Goal: Find specific page/section: Find specific page/section

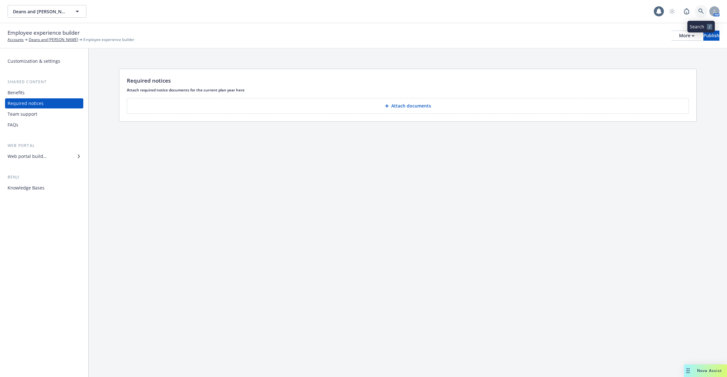
click at [700, 9] on icon at bounding box center [701, 12] width 6 height 6
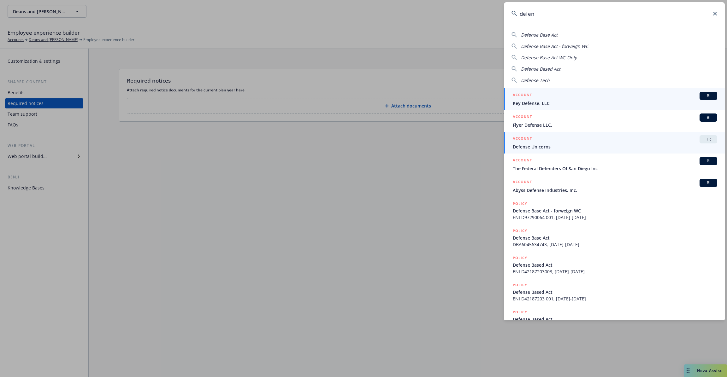
type input "defen"
click at [609, 145] on span "Defense Unicorns" at bounding box center [615, 147] width 204 height 7
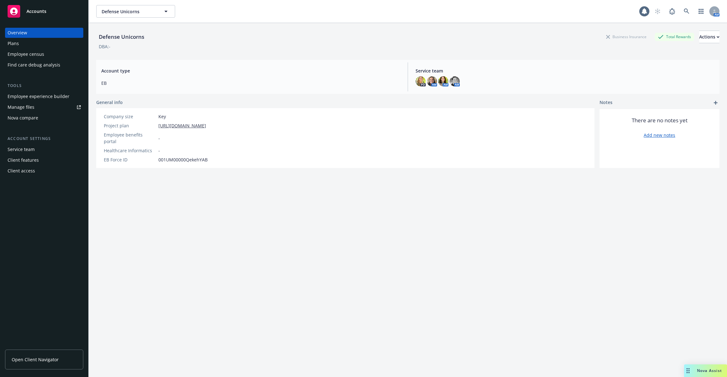
click at [26, 150] on div "Service team" at bounding box center [21, 149] width 27 height 10
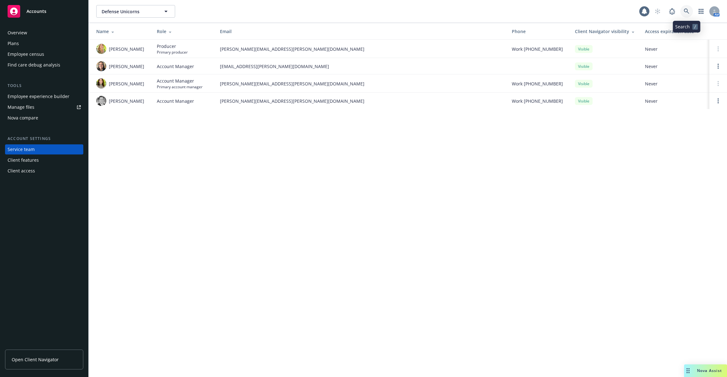
click at [687, 11] on icon at bounding box center [687, 12] width 6 height 6
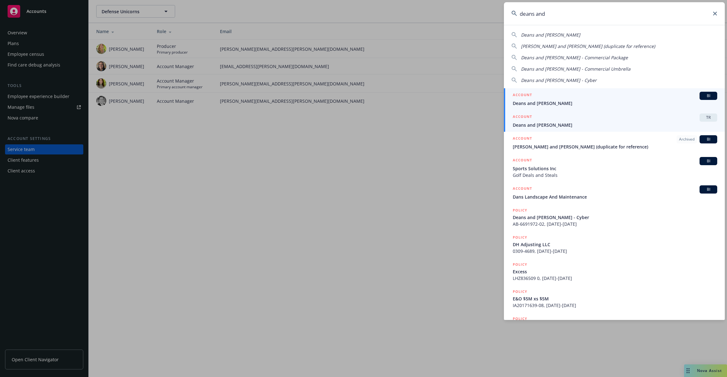
type input "deans and"
click at [591, 122] on span "Deans and [PERSON_NAME]" at bounding box center [615, 125] width 204 height 7
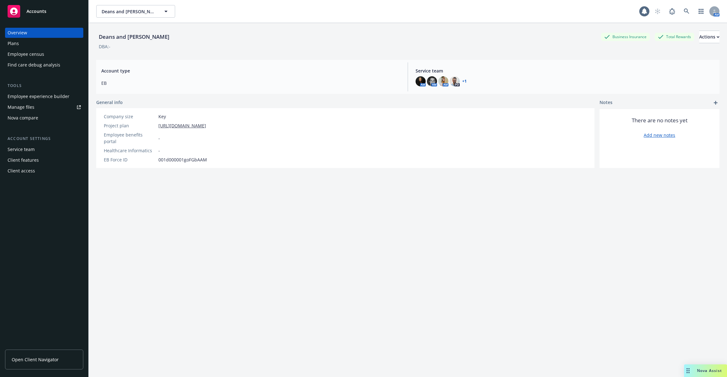
click at [45, 98] on div "Employee experience builder" at bounding box center [39, 96] width 62 height 10
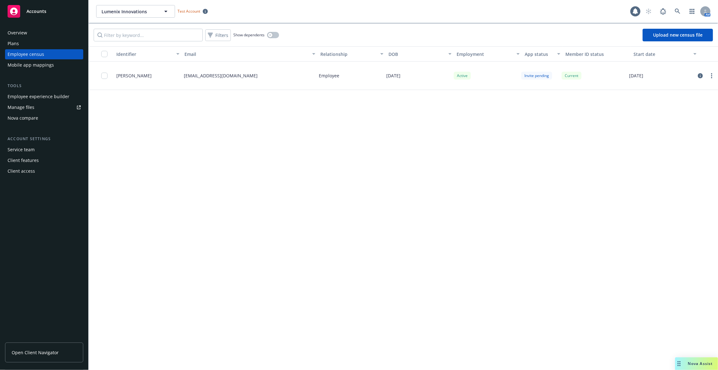
click at [49, 62] on div "Mobile app mappings" at bounding box center [31, 65] width 46 height 10
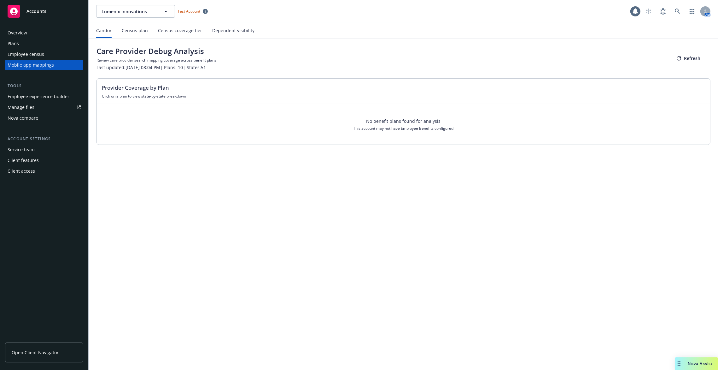
click at [144, 35] on div "Census plan" at bounding box center [135, 30] width 26 height 15
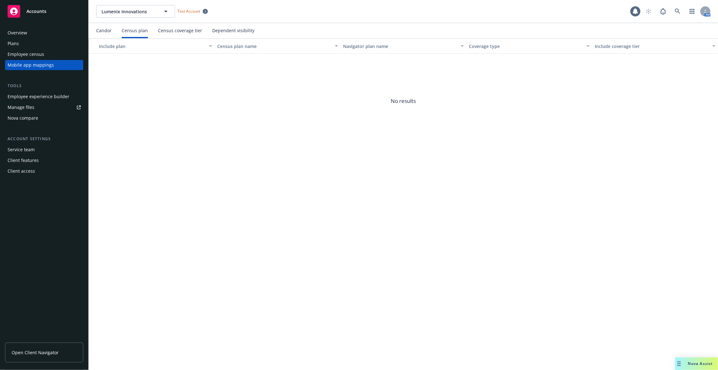
click at [216, 33] on div "Dependent visibility" at bounding box center [233, 30] width 42 height 15
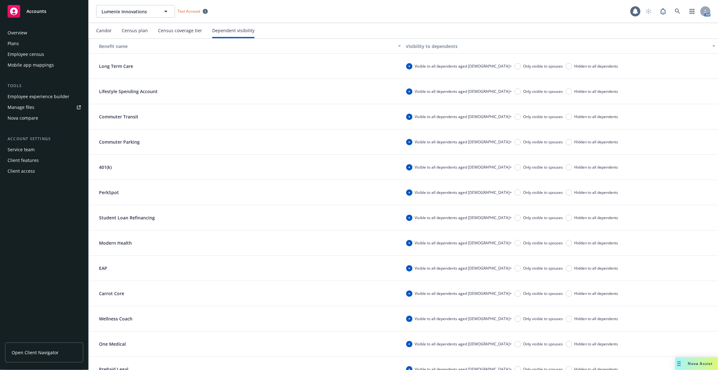
click at [185, 35] on div "Census coverage tier" at bounding box center [180, 30] width 44 height 15
